Goal: Information Seeking & Learning: Learn about a topic

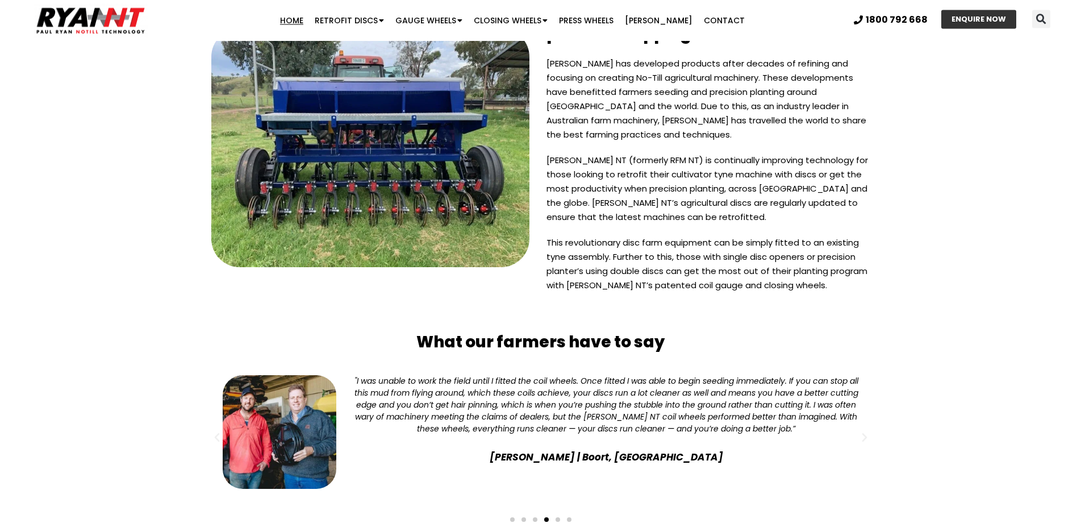
scroll to position [2916, 0]
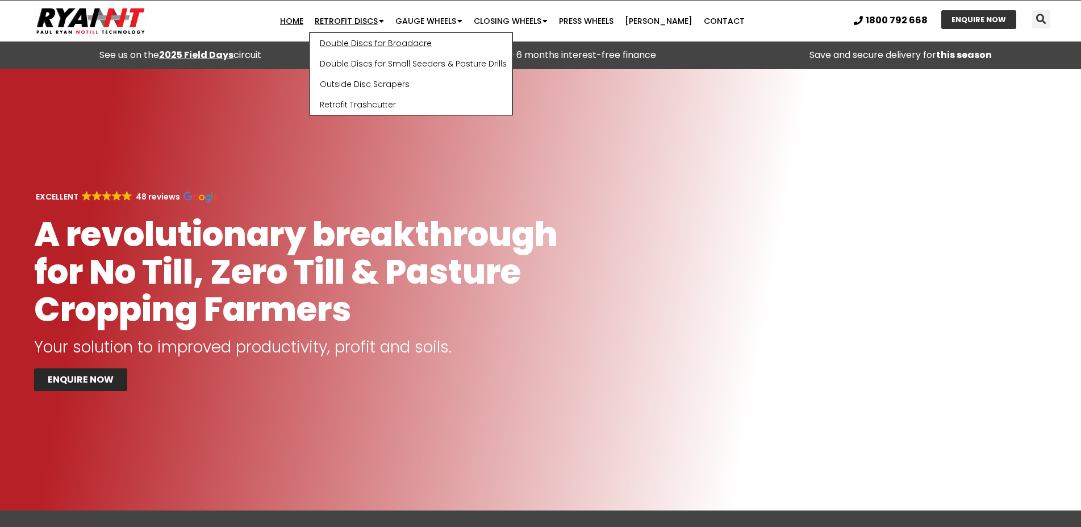
click at [393, 43] on link "Double Discs for Broadacre" at bounding box center [411, 43] width 203 height 20
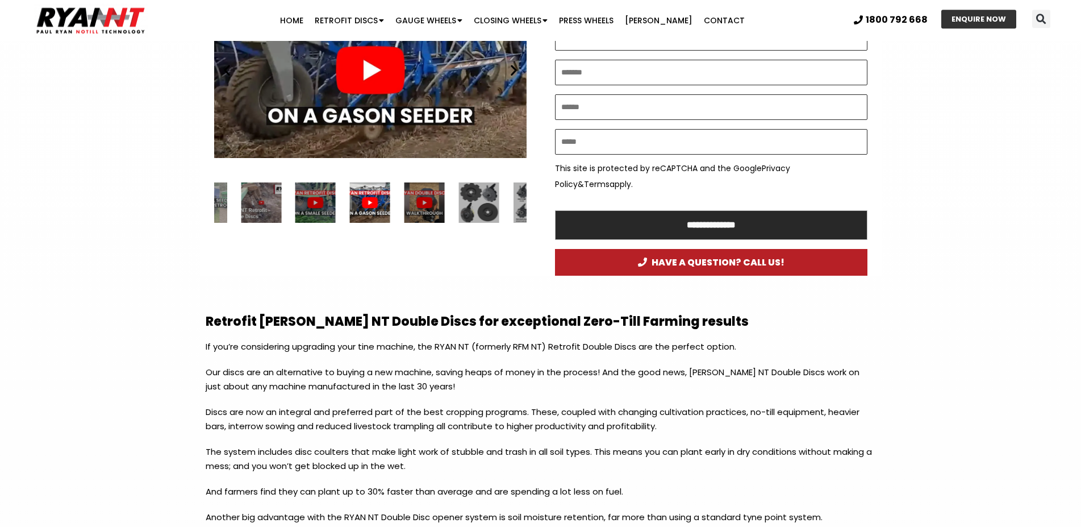
scroll to position [695, 0]
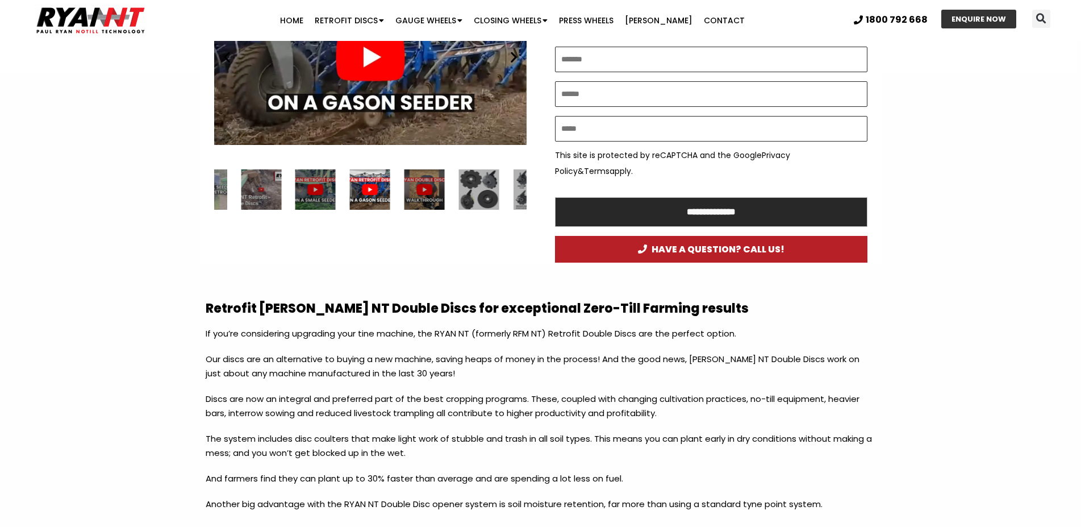
click at [473, 183] on div "5 / 34" at bounding box center [479, 189] width 40 height 40
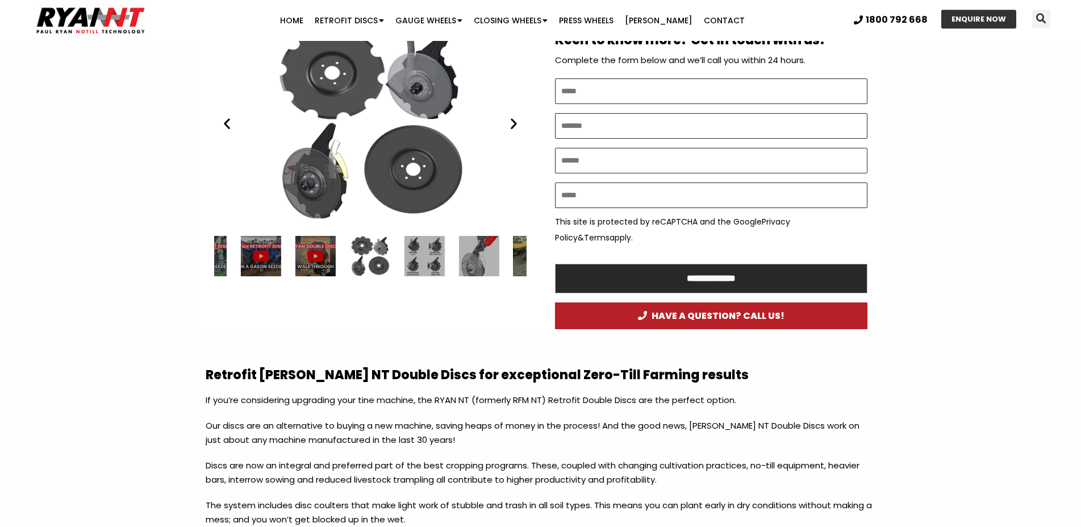
scroll to position [579, 0]
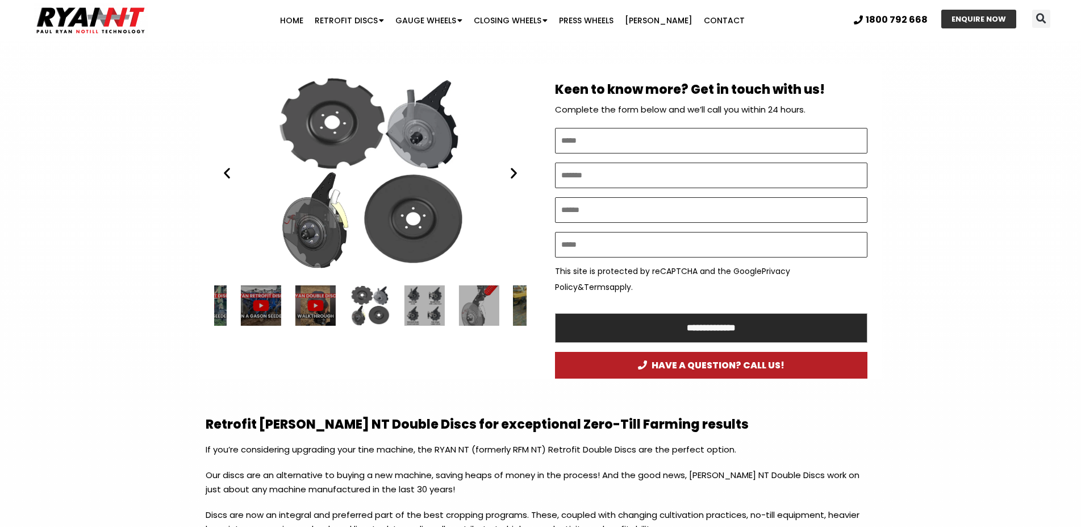
click at [423, 305] on div "6 / 34" at bounding box center [424, 305] width 40 height 40
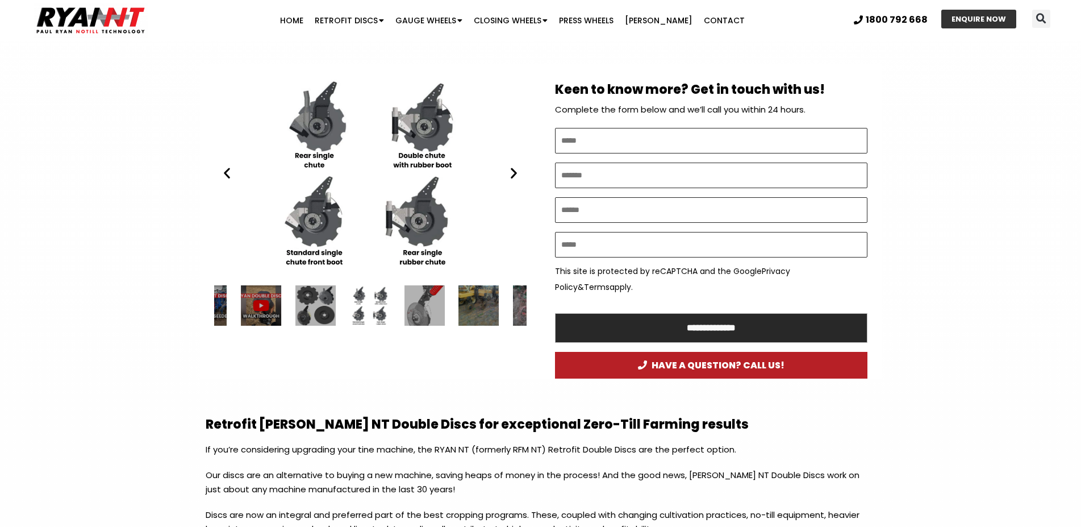
click at [431, 313] on div "7 / 34" at bounding box center [424, 305] width 40 height 40
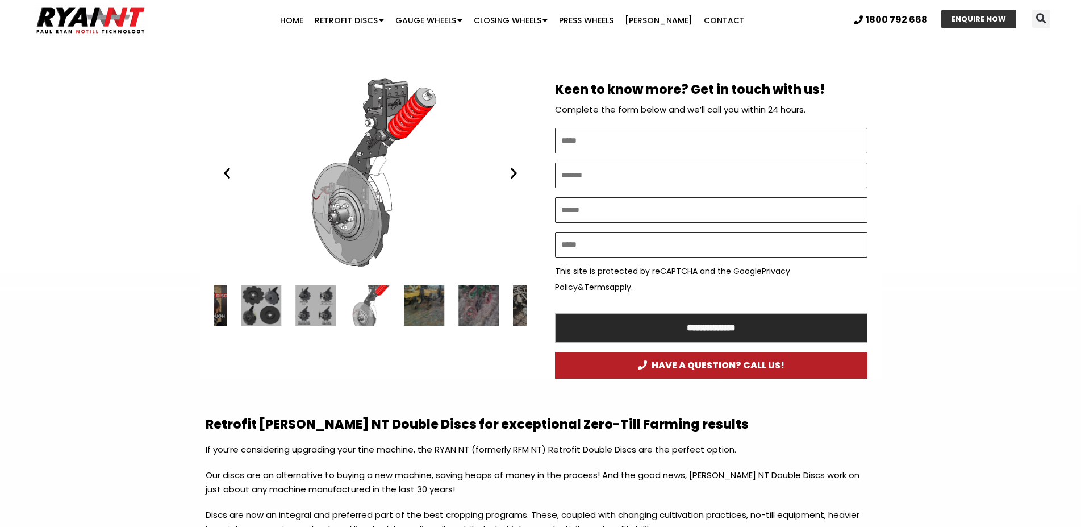
click at [518, 173] on icon "Next slide" at bounding box center [514, 173] width 14 height 14
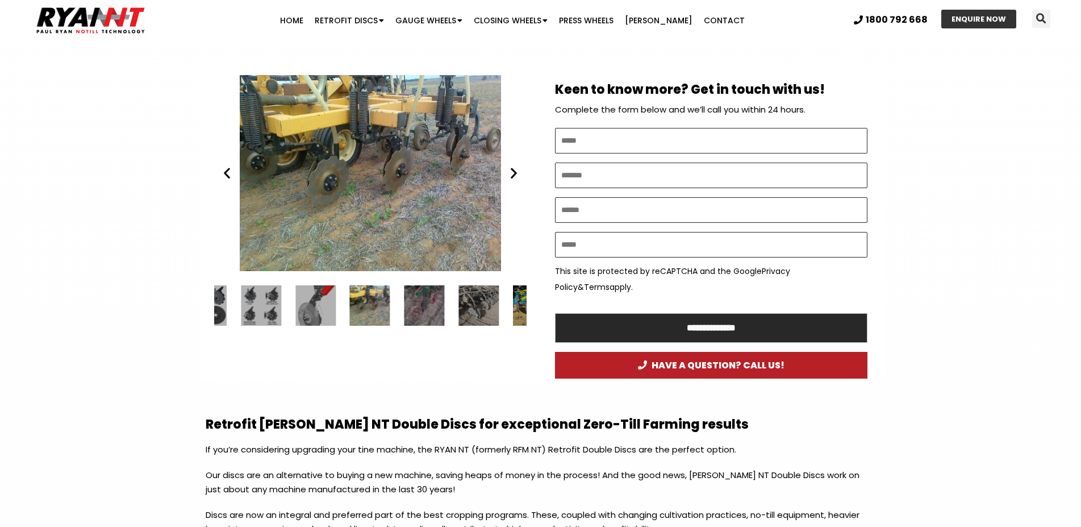
click at [518, 173] on icon "Next slide" at bounding box center [514, 173] width 14 height 14
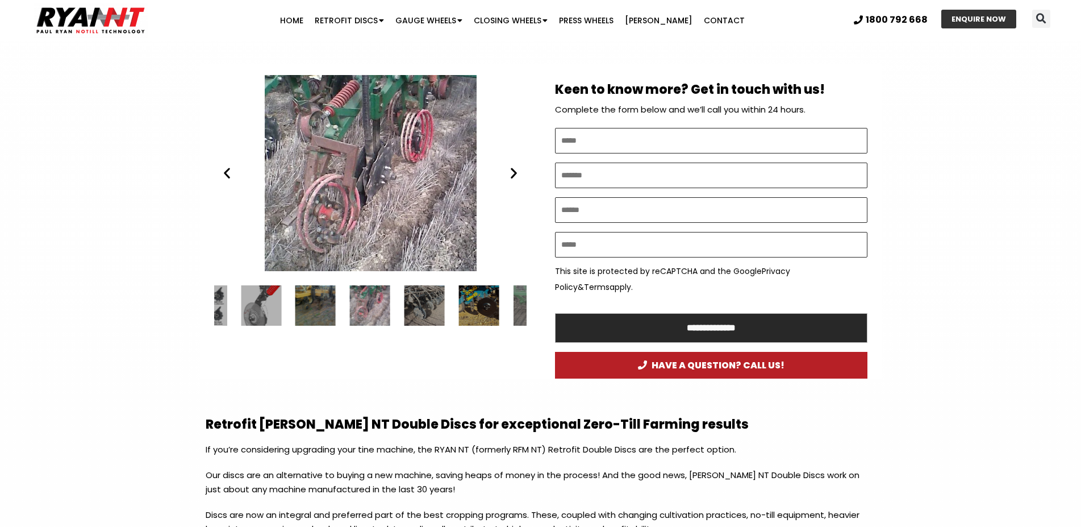
click at [518, 173] on icon "Next slide" at bounding box center [514, 173] width 14 height 14
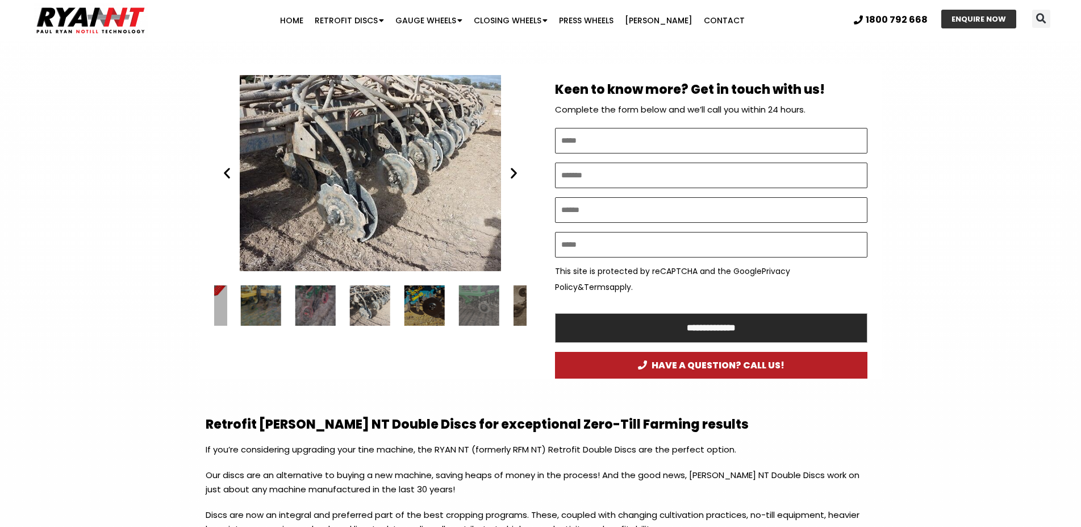
click at [518, 173] on icon "Next slide" at bounding box center [514, 173] width 14 height 14
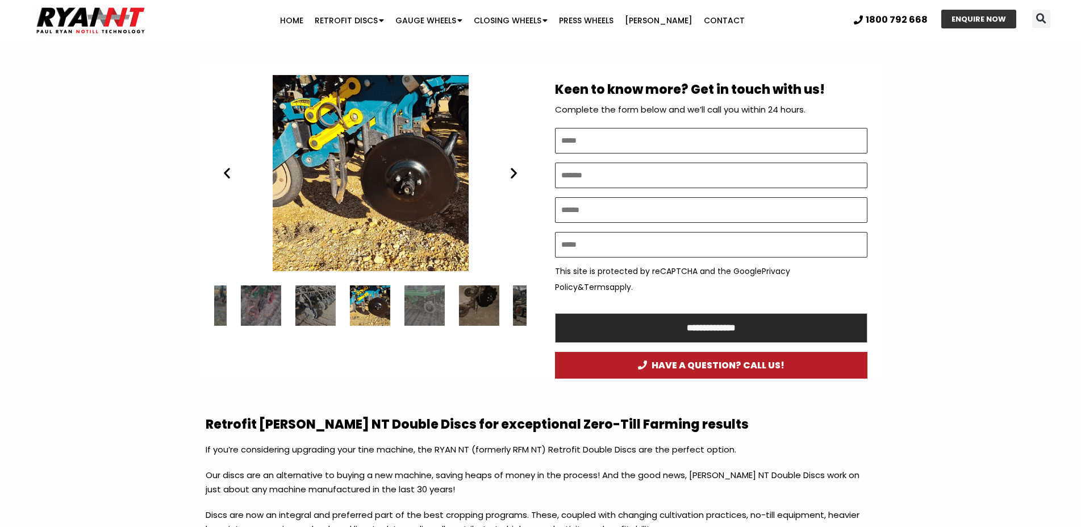
click at [518, 173] on icon "Next slide" at bounding box center [514, 173] width 14 height 14
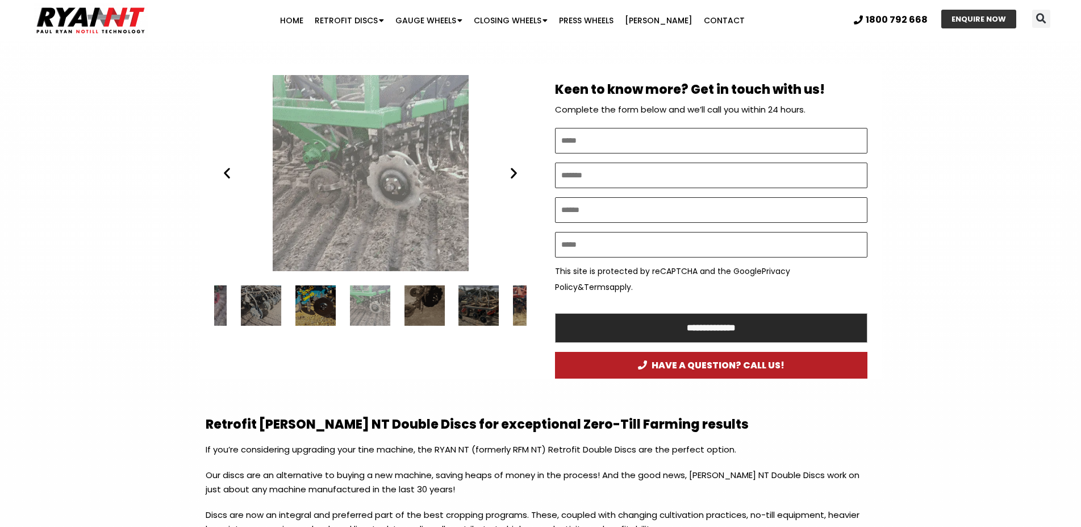
click at [518, 173] on icon "Next slide" at bounding box center [514, 173] width 14 height 14
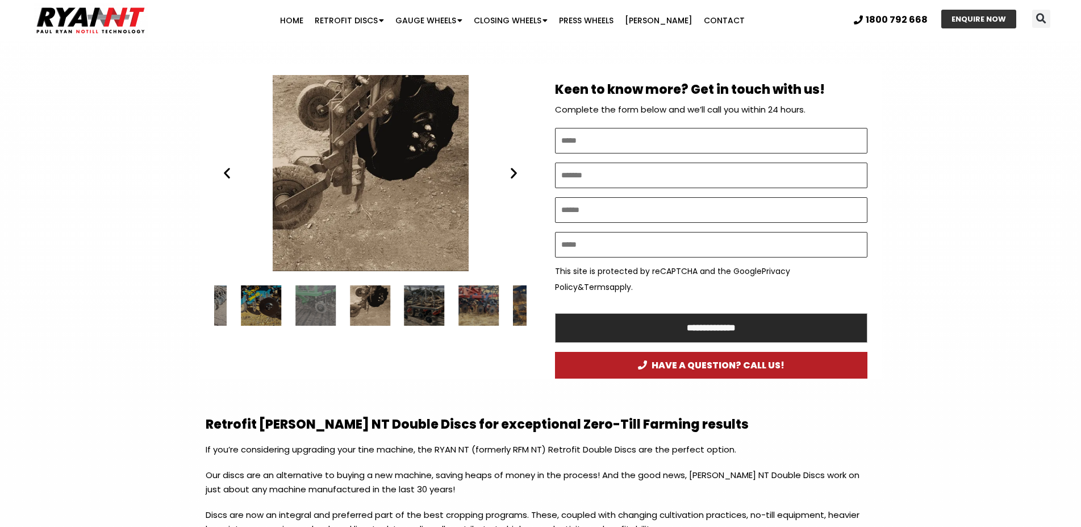
click at [518, 173] on icon "Next slide" at bounding box center [514, 173] width 14 height 14
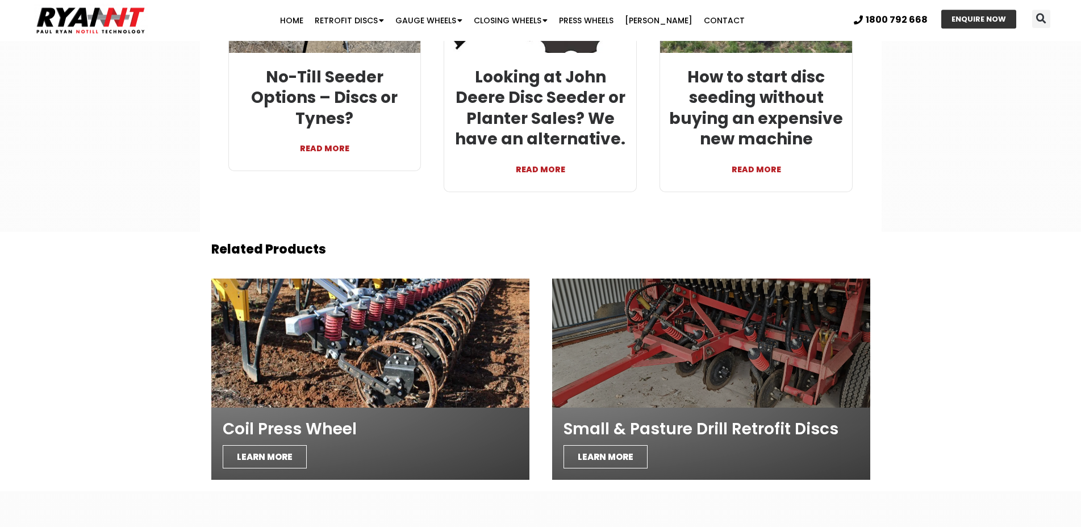
scroll to position [3825, 0]
